Goal: Ask a question

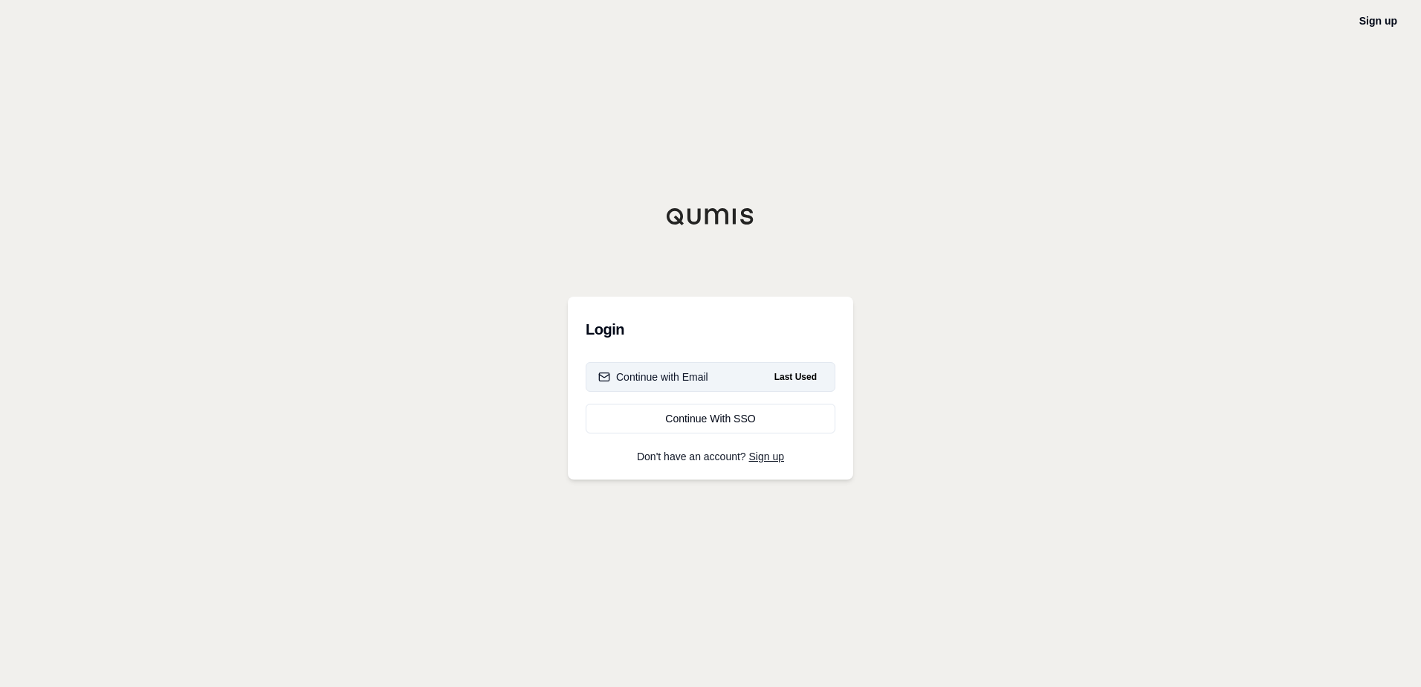
click at [694, 377] on div "Continue with Email" at bounding box center [653, 376] width 110 height 15
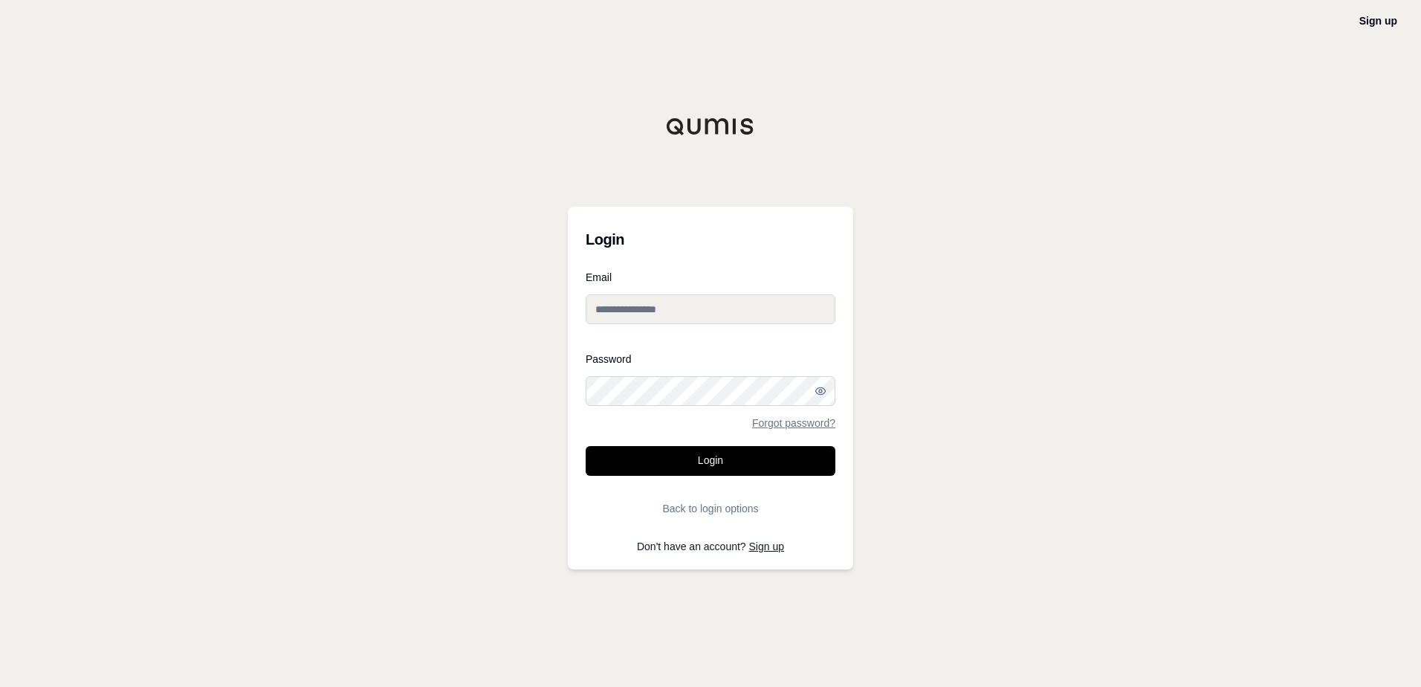
click at [666, 312] on input "Email" at bounding box center [711, 309] width 250 height 30
paste input "**********"
type input "**********"
click at [586, 446] on button "Login" at bounding box center [711, 461] width 250 height 30
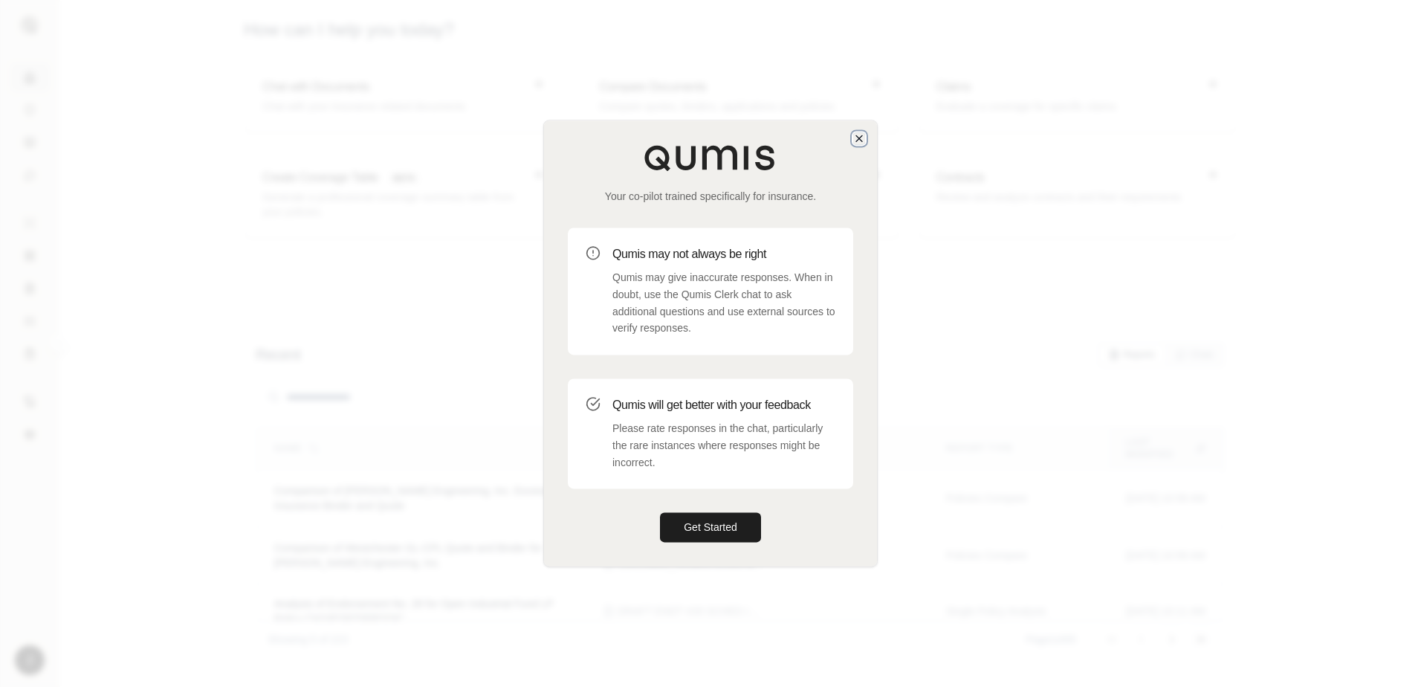
click at [858, 134] on icon "button" at bounding box center [859, 138] width 12 height 12
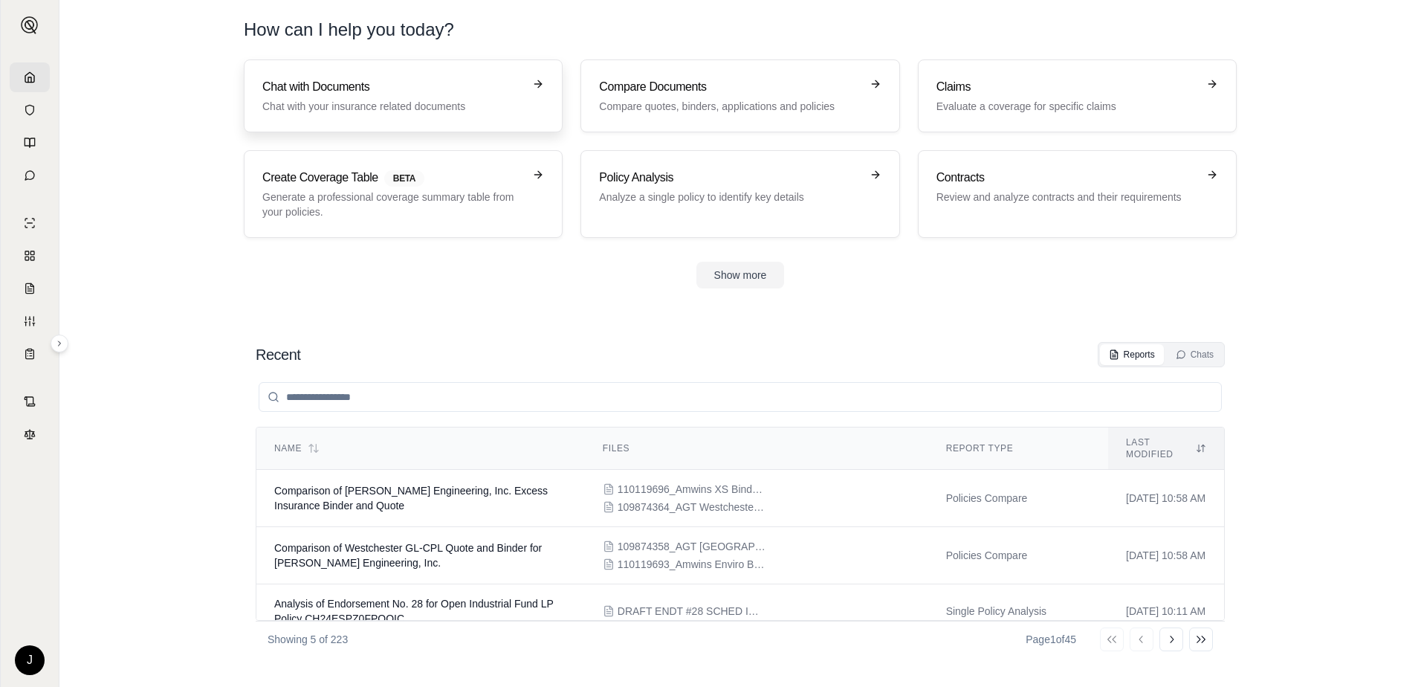
click at [450, 83] on h3 "Chat with Documents" at bounding box center [392, 87] width 261 height 18
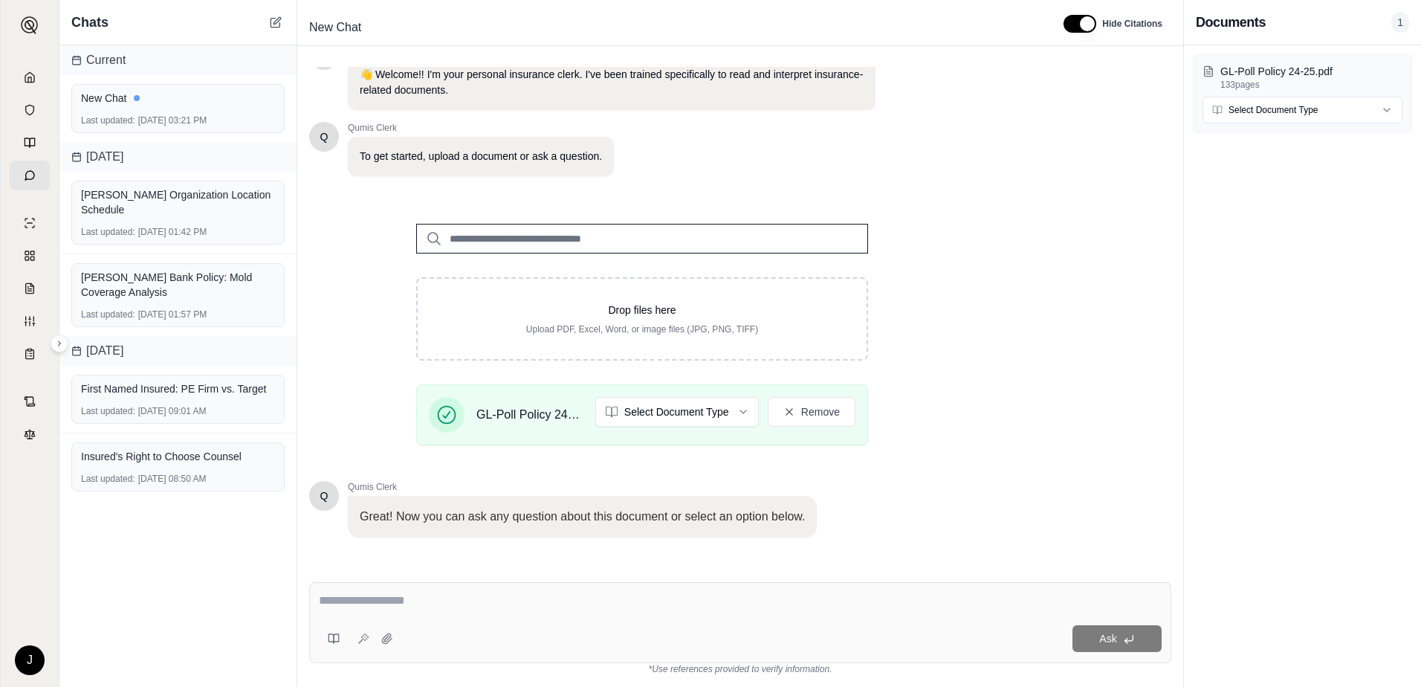
scroll to position [116, 0]
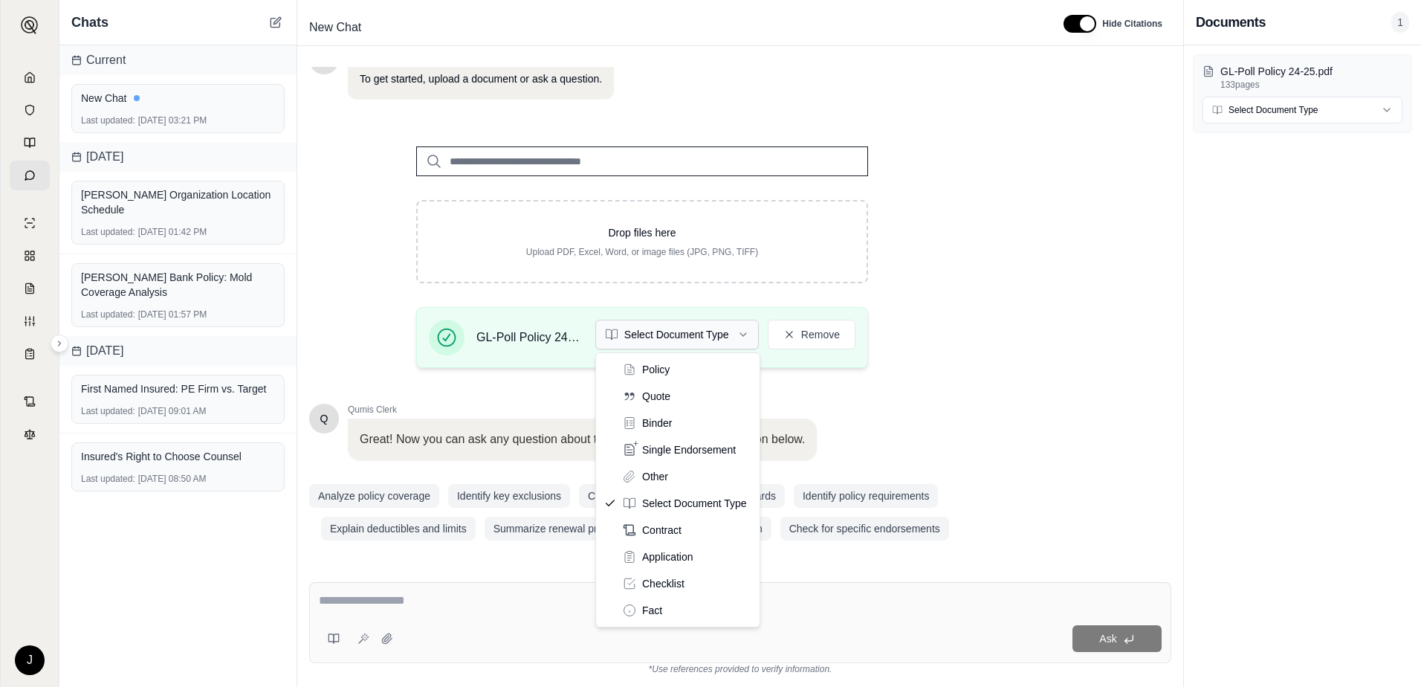
click at [654, 345] on html "J Chats Current New Chat Last updated: [DATE] 03:21 PM [DATE] [PERSON_NAME] Org…" at bounding box center [710, 343] width 1421 height 687
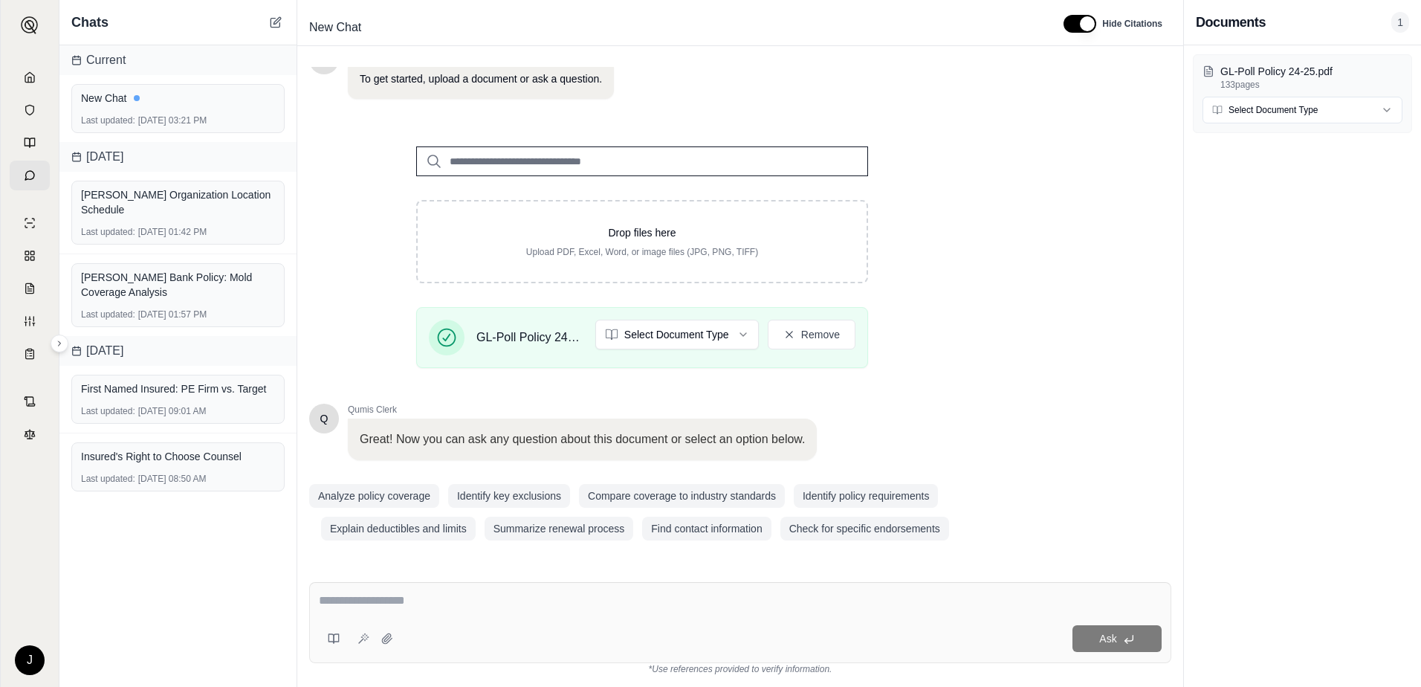
click at [430, 606] on textarea at bounding box center [740, 600] width 843 height 18
type textarea "**********"
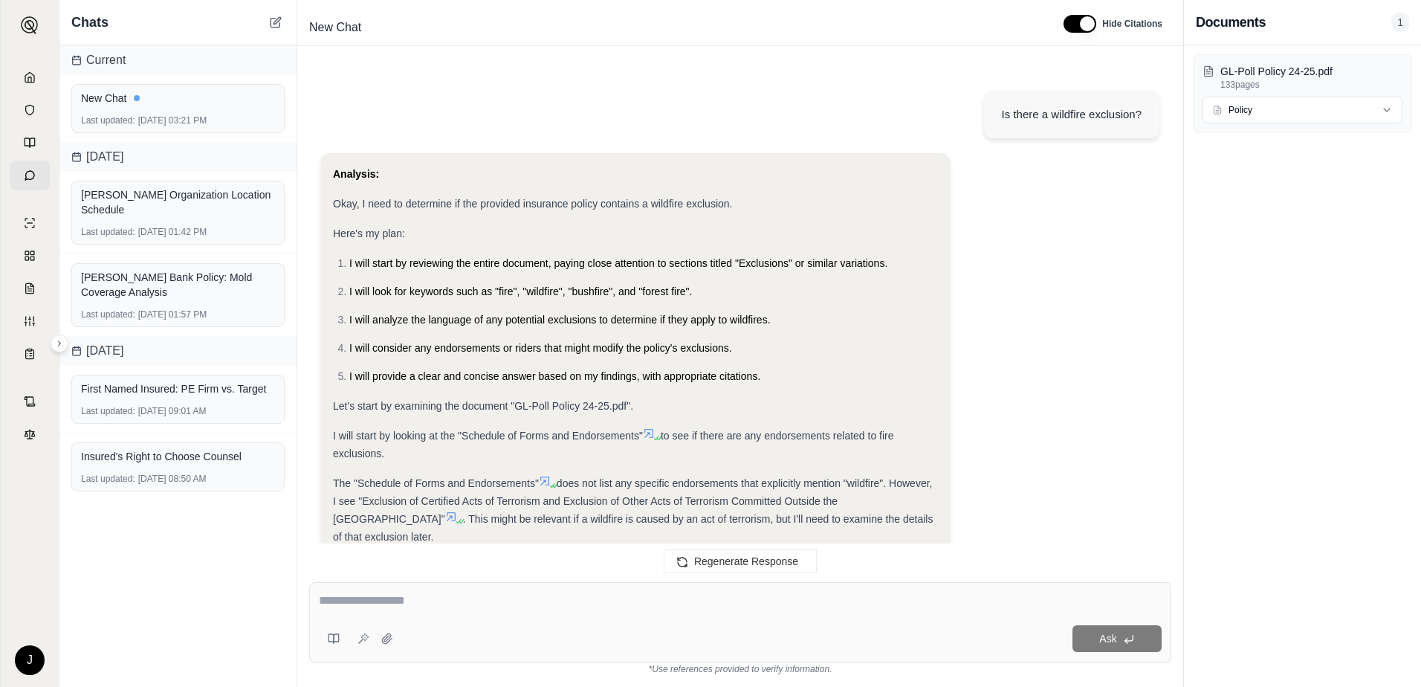
scroll to position [1179, 0]
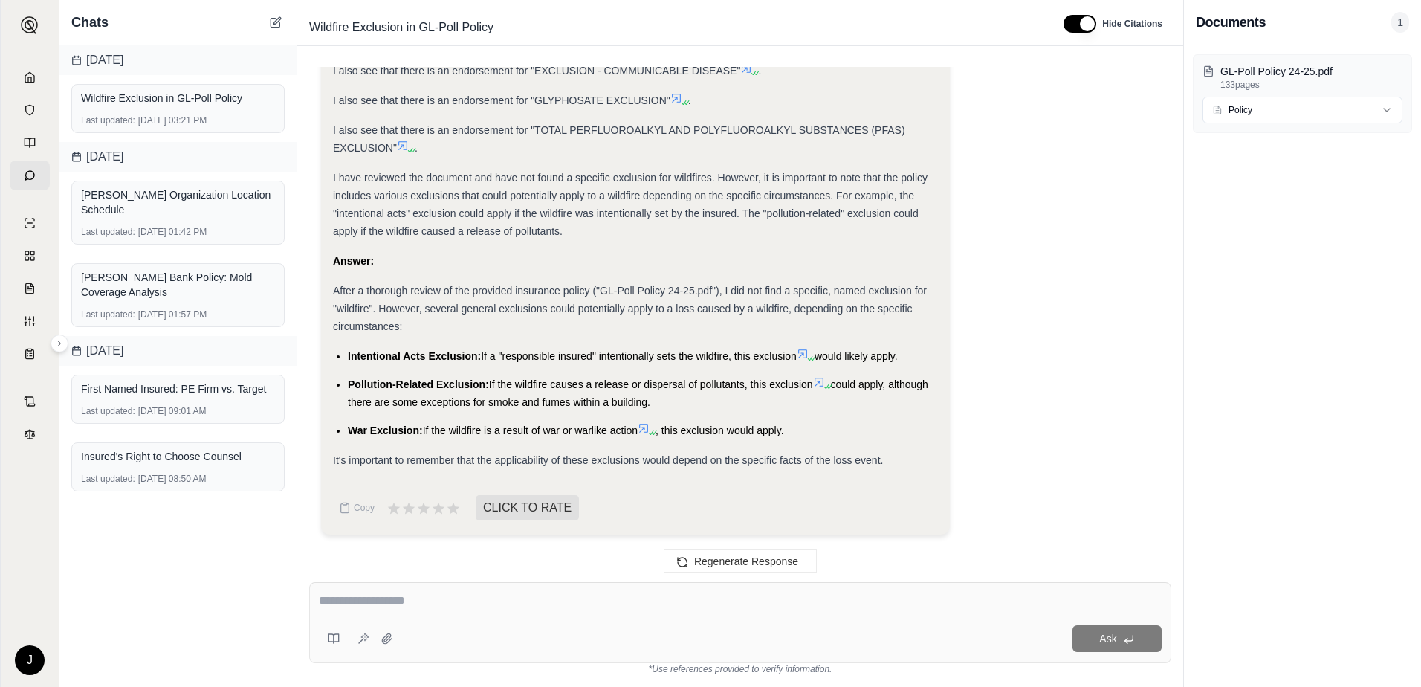
click at [474, 602] on textarea at bounding box center [740, 600] width 843 height 18
type textarea "**********"
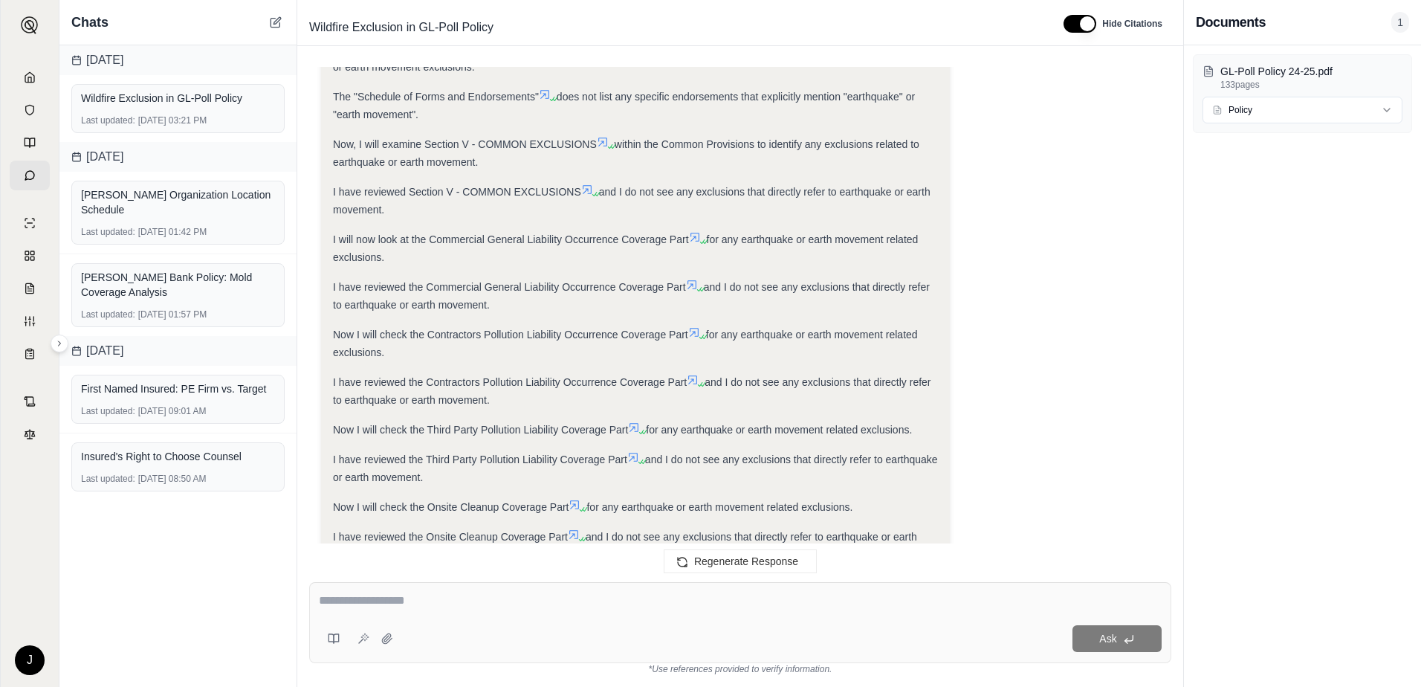
scroll to position [2029, 0]
click at [695, 289] on icon at bounding box center [692, 288] width 12 height 12
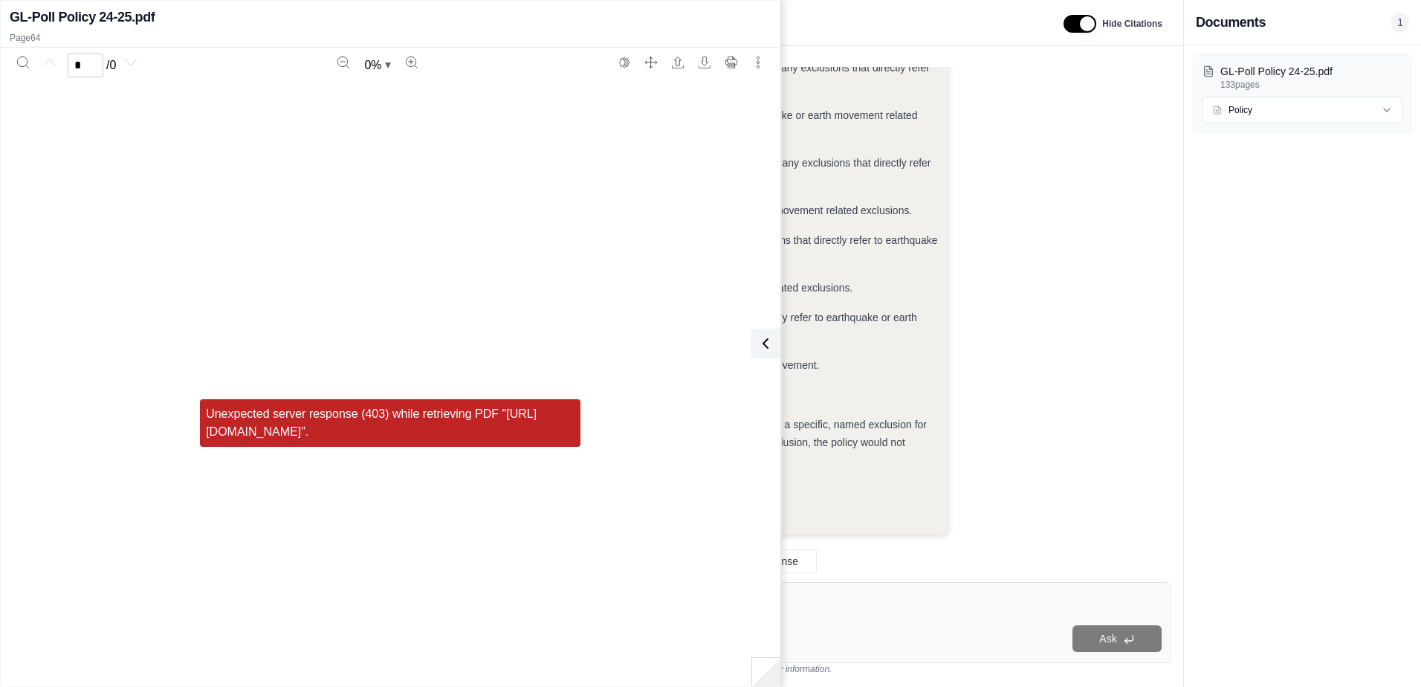
click at [999, 297] on div "Analysis: Okay, I need to determine if the provided insurance policy contains a…" at bounding box center [740, 46] width 838 height 999
click at [774, 351] on button at bounding box center [763, 343] width 30 height 30
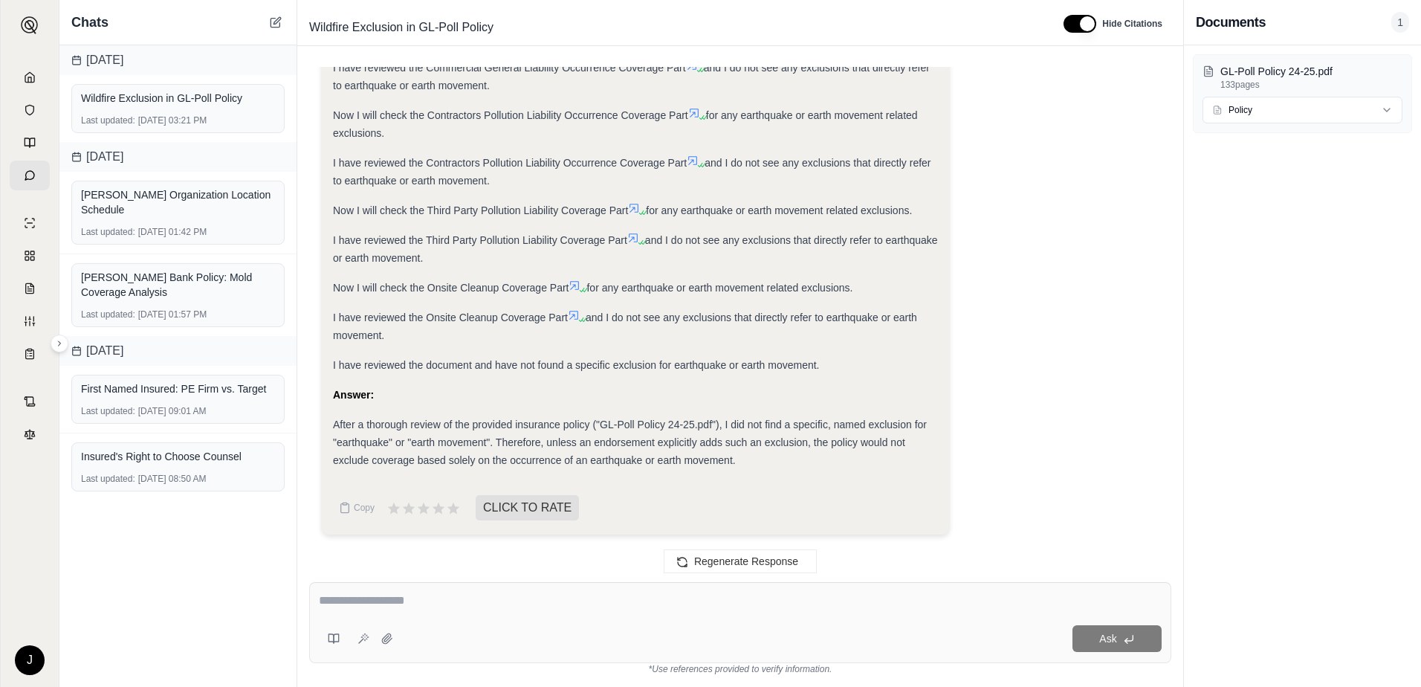
click at [576, 314] on icon at bounding box center [574, 315] width 12 height 12
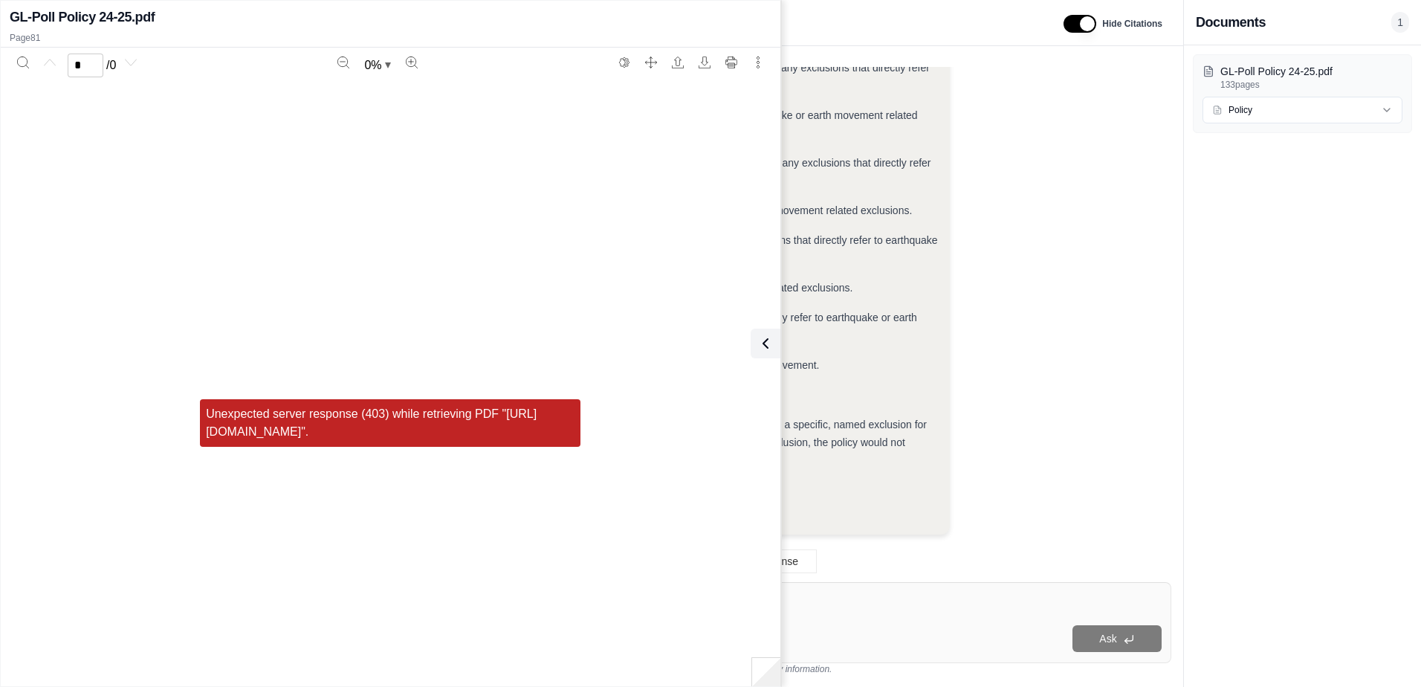
click at [927, 194] on div "Analysis: Okay, I need to determine if the provided insurance policy contains a…" at bounding box center [635, 14] width 605 height 910
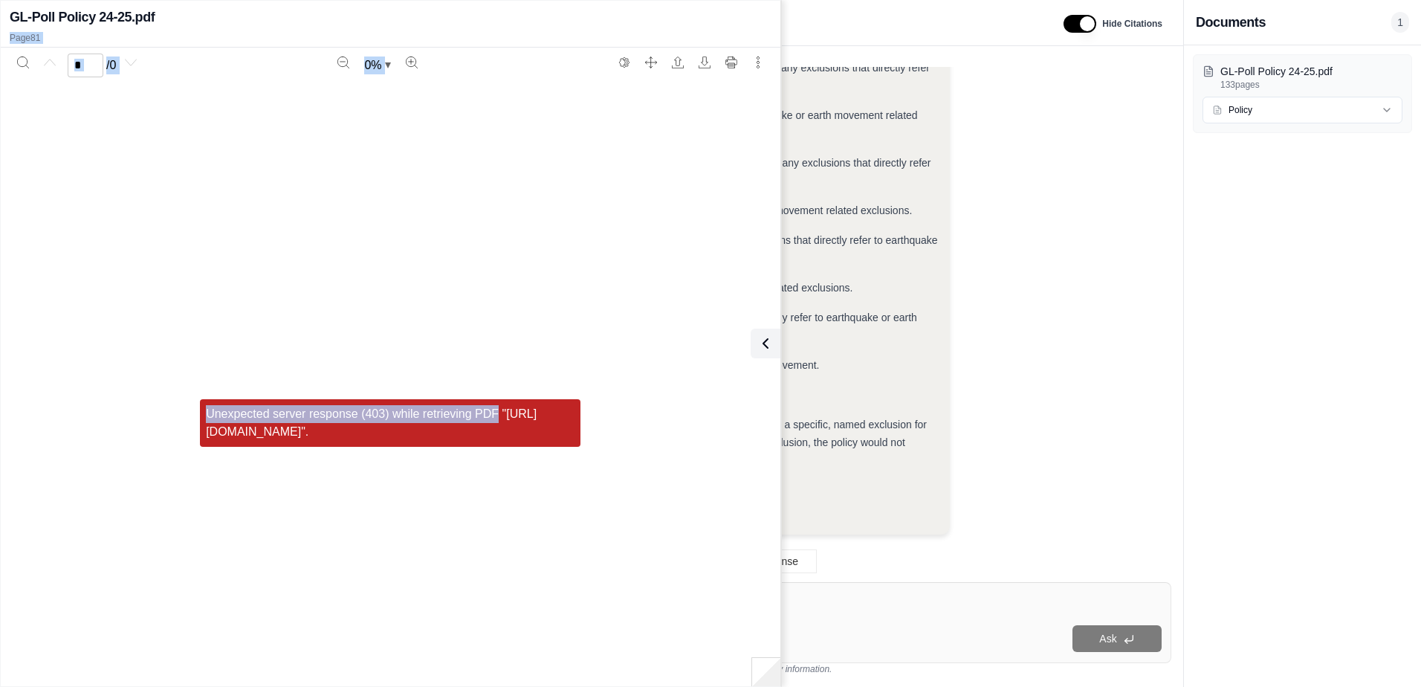
drag, startPoint x: 171, startPoint y: 17, endPoint x: 629, endPoint y: 270, distance: 523.5
click at [629, 270] on div "GL-Poll Policy 24-25.pdf Page 81 * / 0 0 % Unexpected server response (403) whi…" at bounding box center [391, 343] width 780 height 679
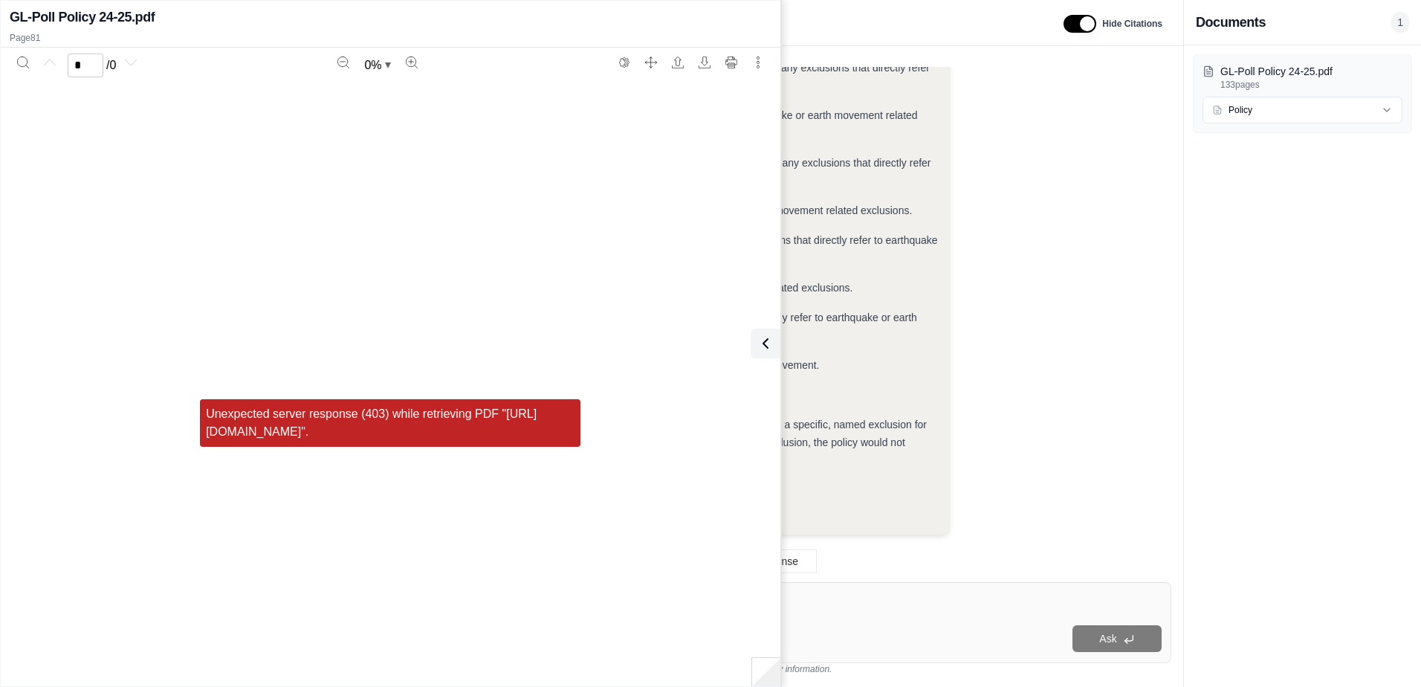
drag, startPoint x: 629, startPoint y: 270, endPoint x: 864, endPoint y: 265, distance: 234.9
click at [864, 265] on div "I have reviewed the Third Party Pollution Liability Coverage Part and I do not …" at bounding box center [635, 249] width 605 height 36
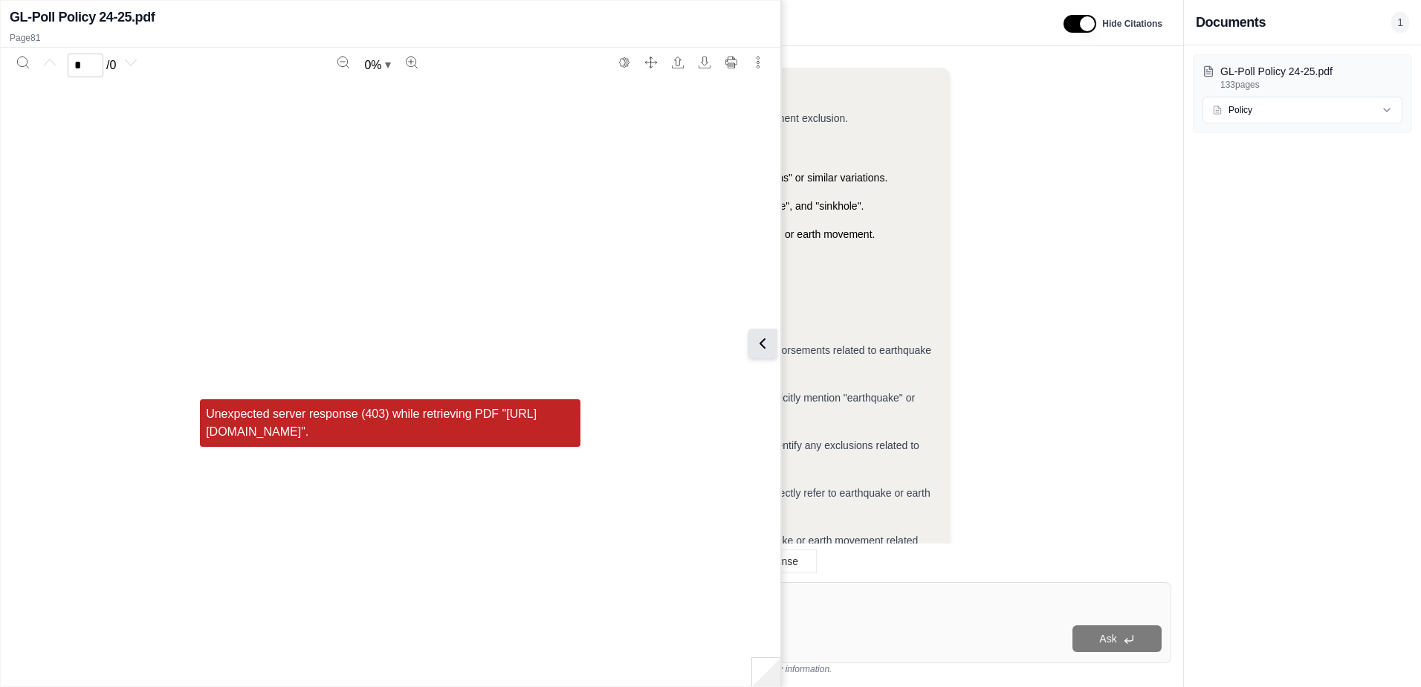
click at [769, 346] on icon at bounding box center [762, 343] width 18 height 18
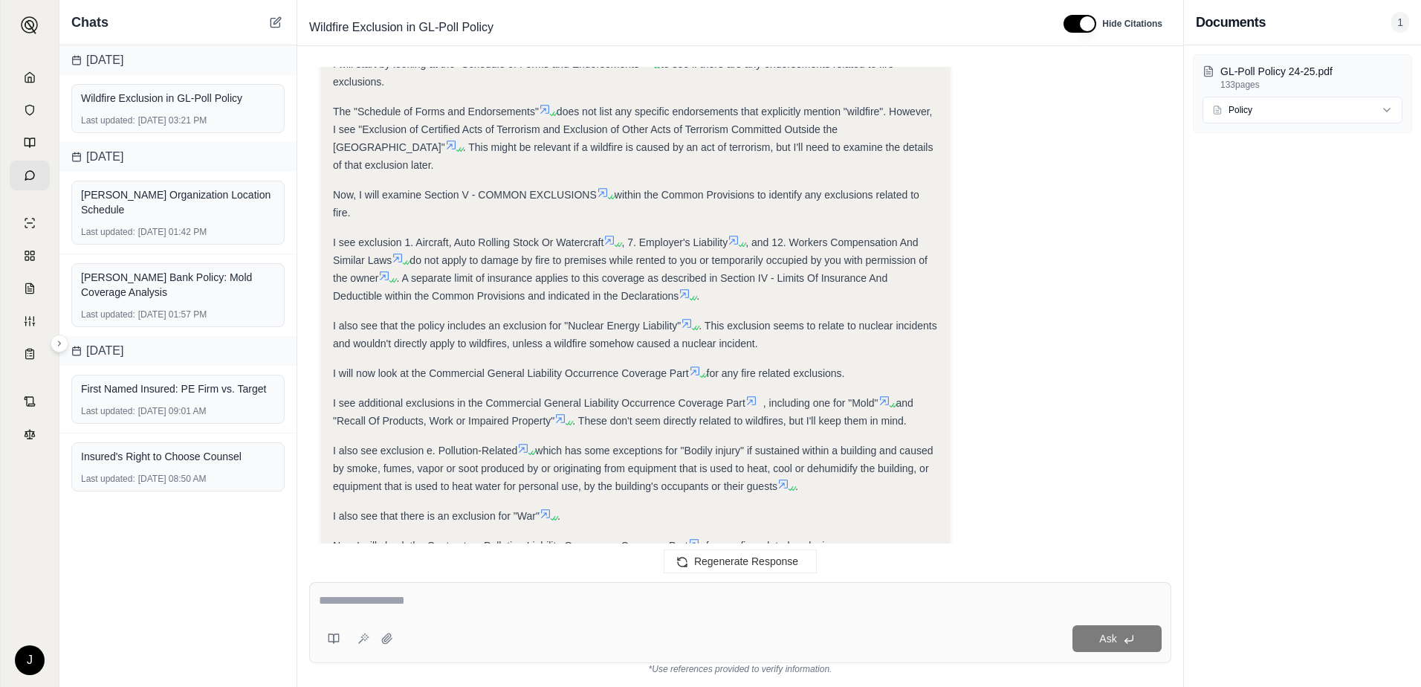
scroll to position [195, 0]
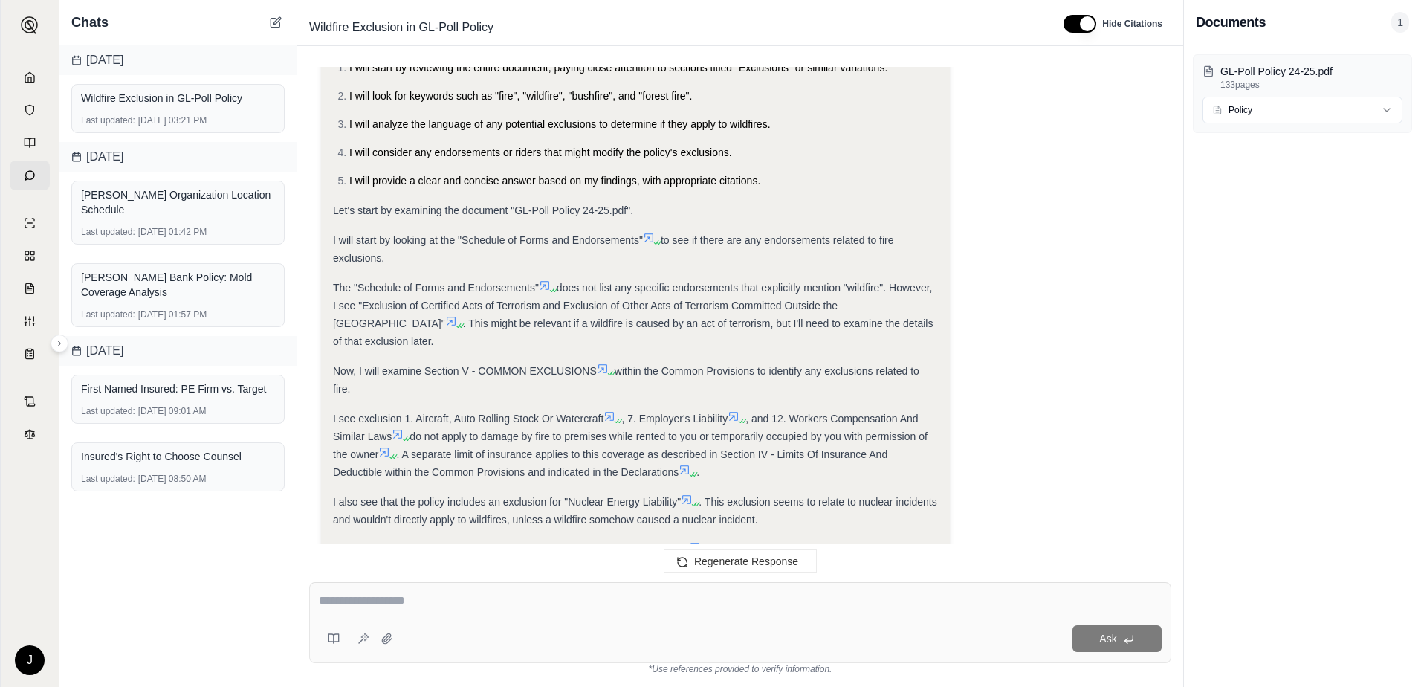
click at [650, 235] on icon at bounding box center [649, 238] width 12 height 12
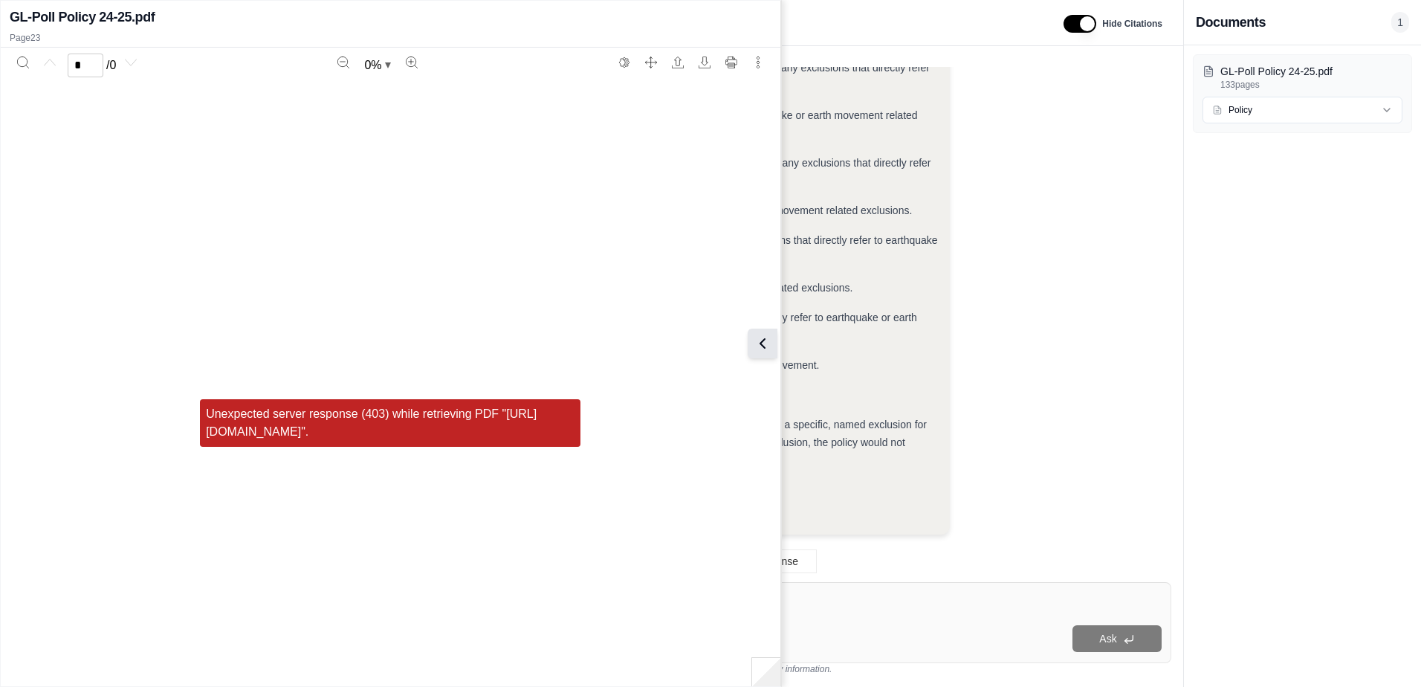
click at [773, 345] on button at bounding box center [763, 343] width 30 height 30
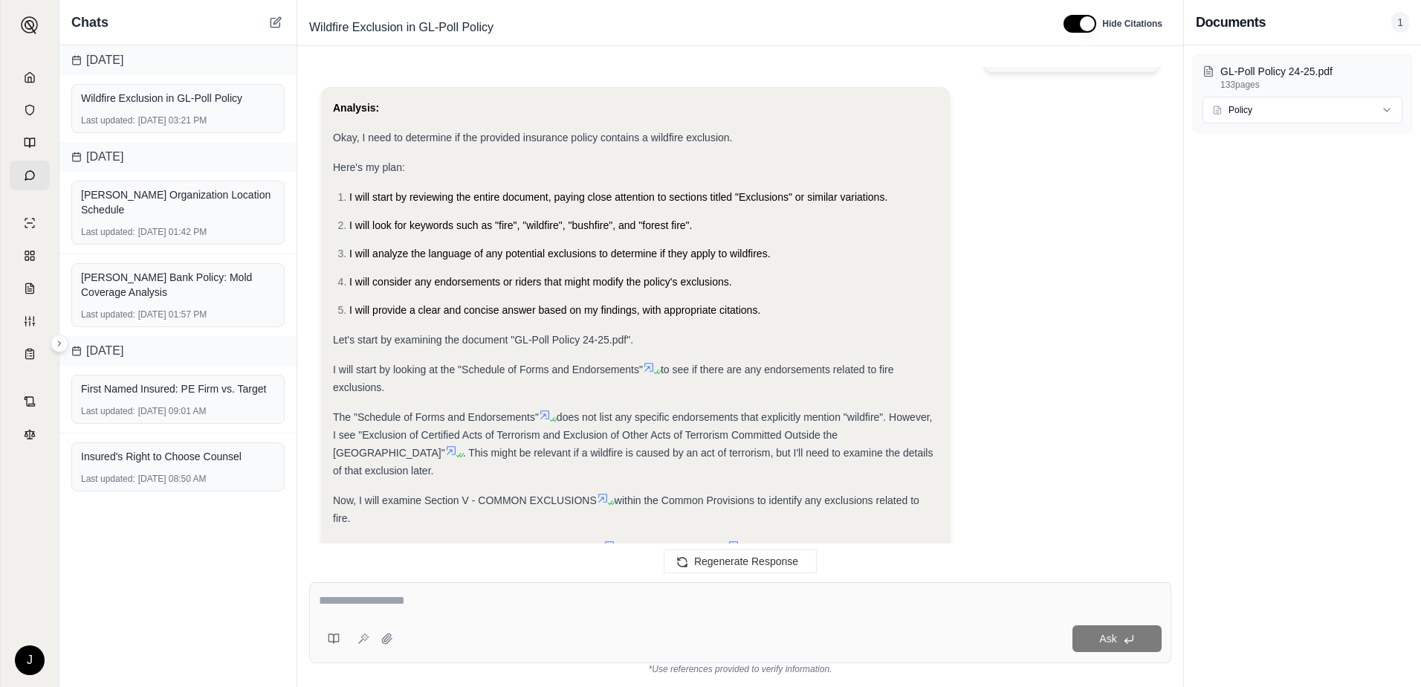
scroll to position [0, 0]
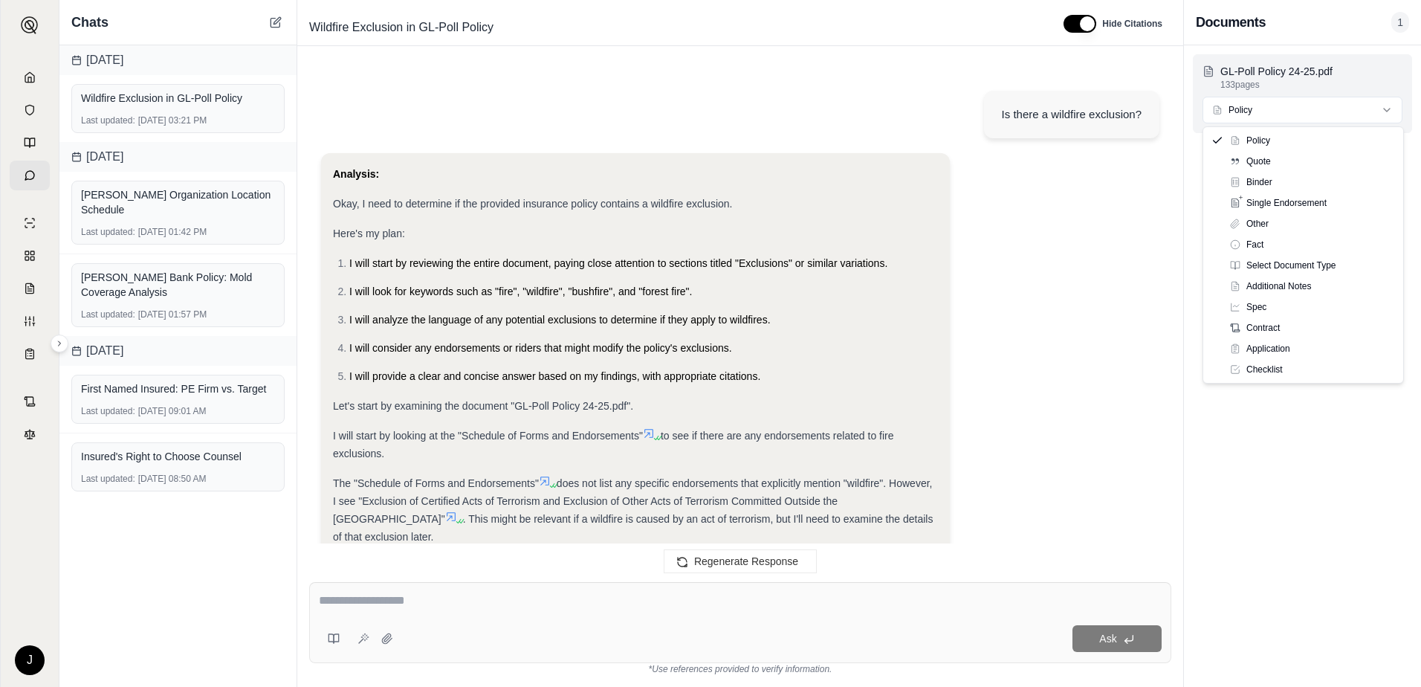
click at [1265, 110] on html "J Chats [DATE] Wildfire Exclusion in GL-Poll Policy Last updated: [DATE] 03:21 …" at bounding box center [710, 343] width 1421 height 687
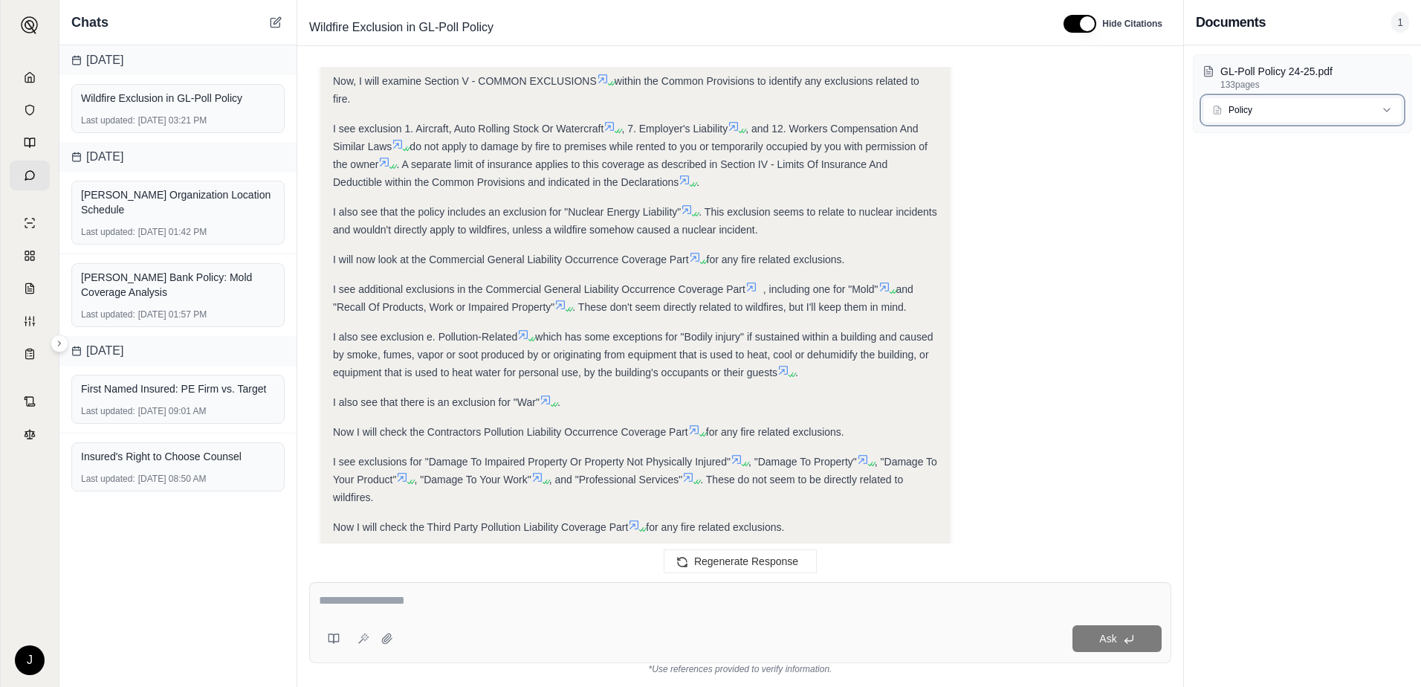
scroll to position [520, 0]
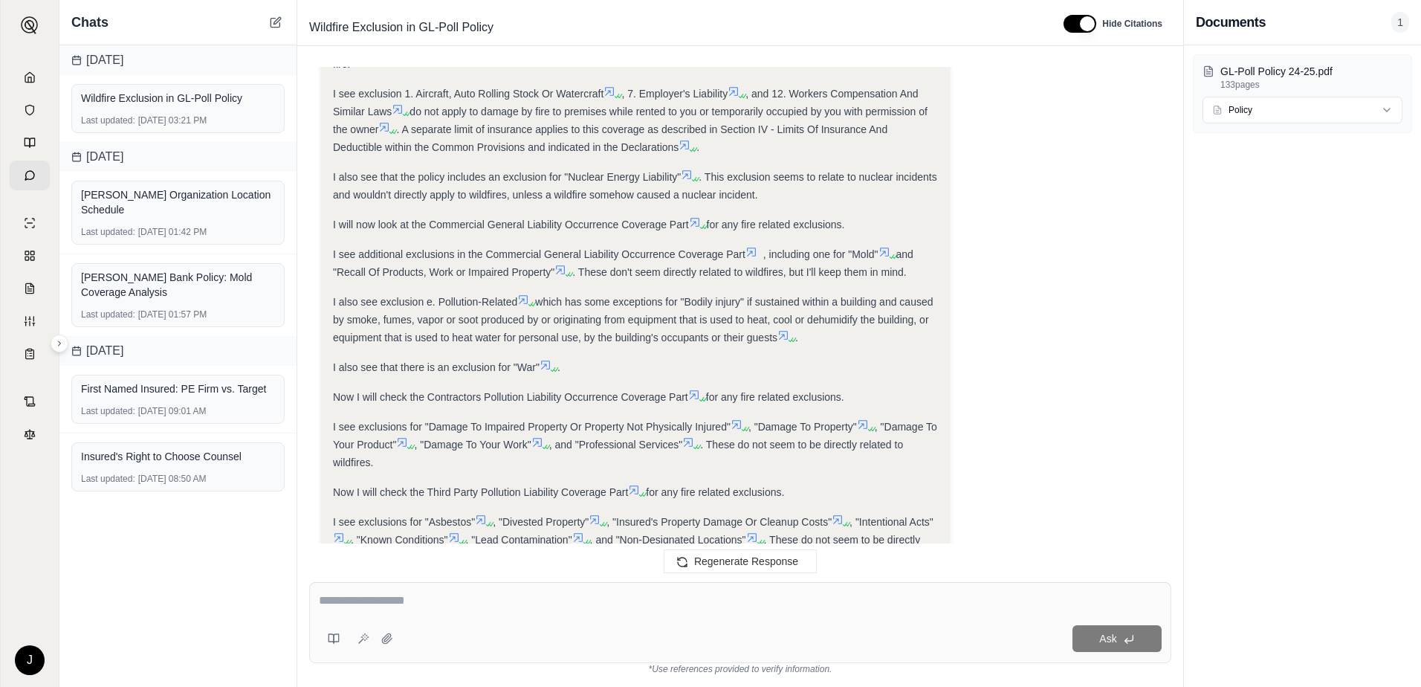
click at [478, 606] on textarea at bounding box center [740, 600] width 843 height 18
type textarea "**********"
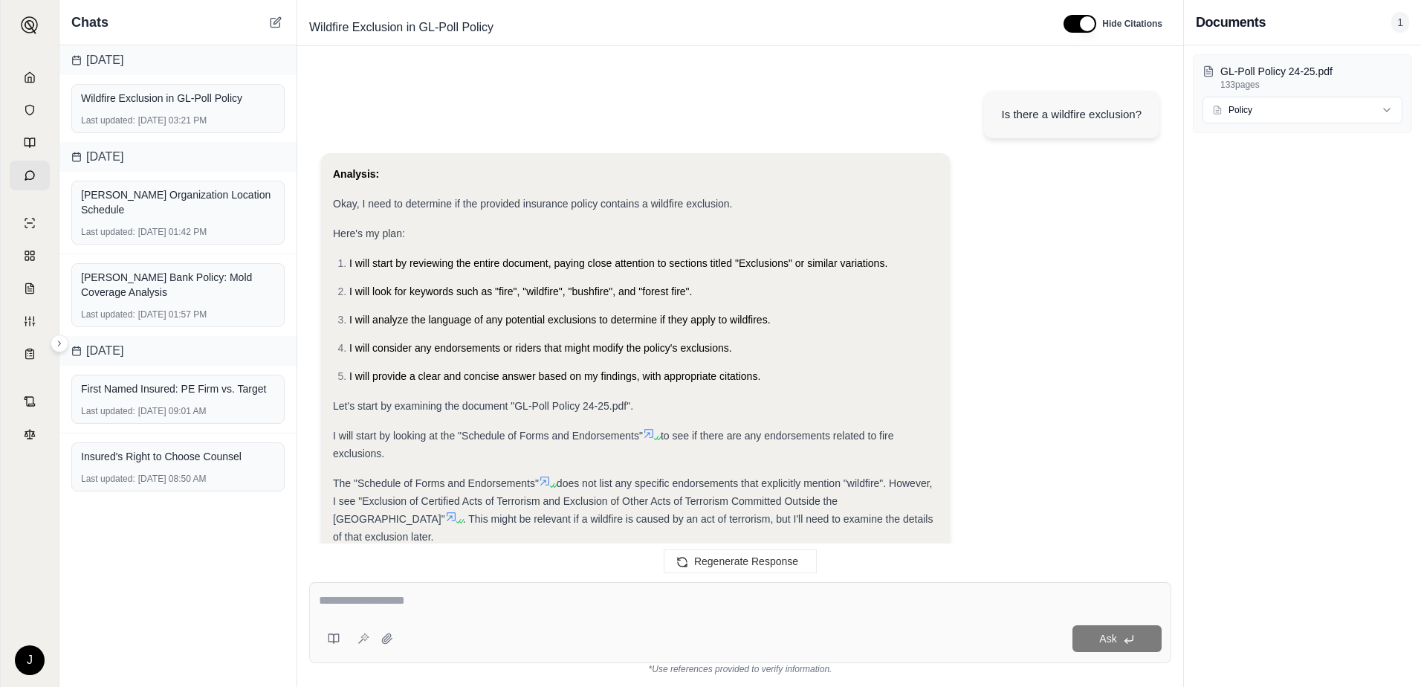
scroll to position [3624, 0]
